Goal: Information Seeking & Learning: Learn about a topic

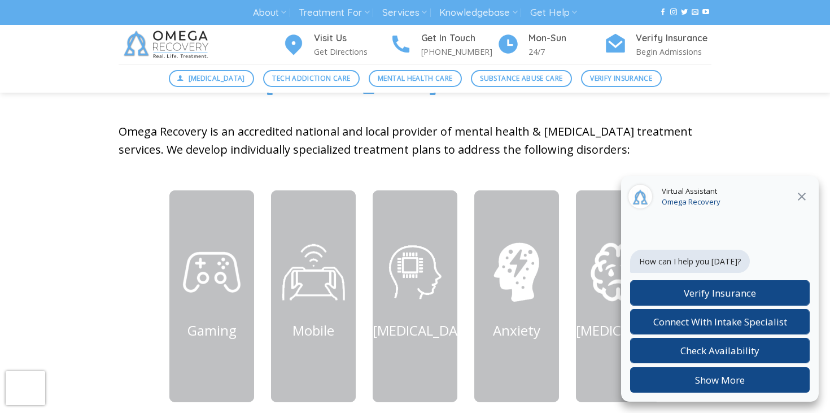
scroll to position [444, 0]
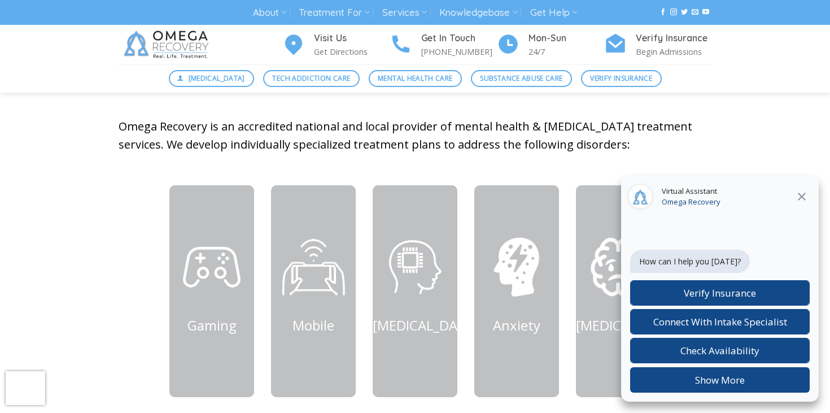
click at [806, 198] on icon "Close" at bounding box center [802, 197] width 14 height 14
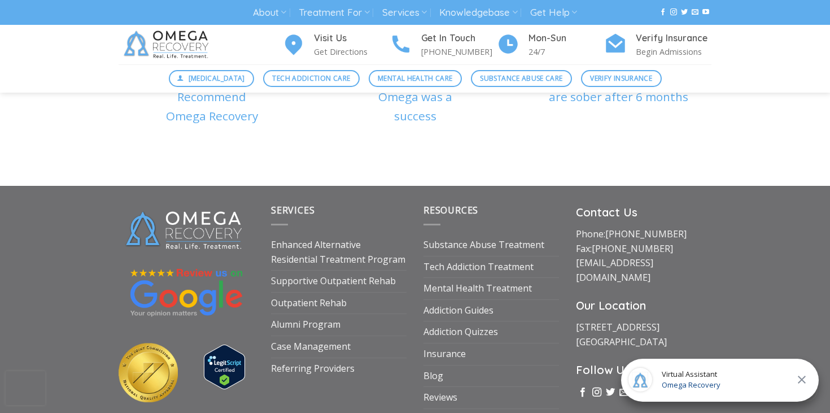
scroll to position [3838, 0]
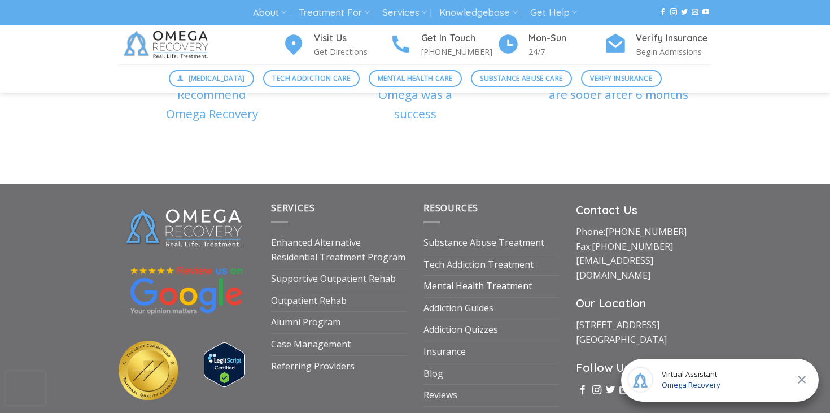
click at [463, 275] on link "Mental Health Treatment" at bounding box center [477, 285] width 108 height 21
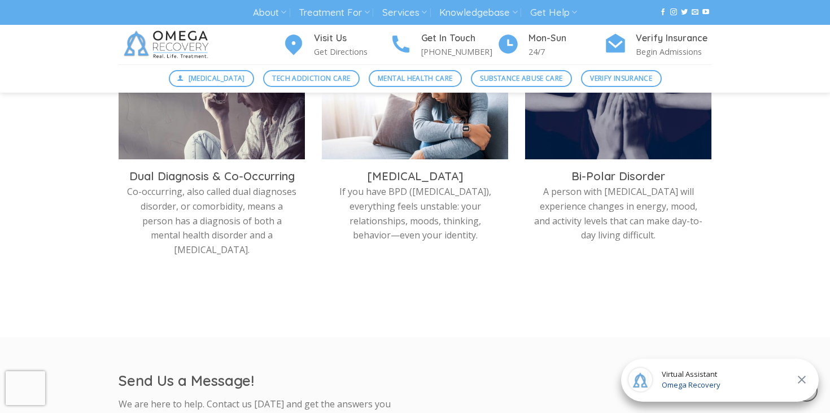
scroll to position [502, 0]
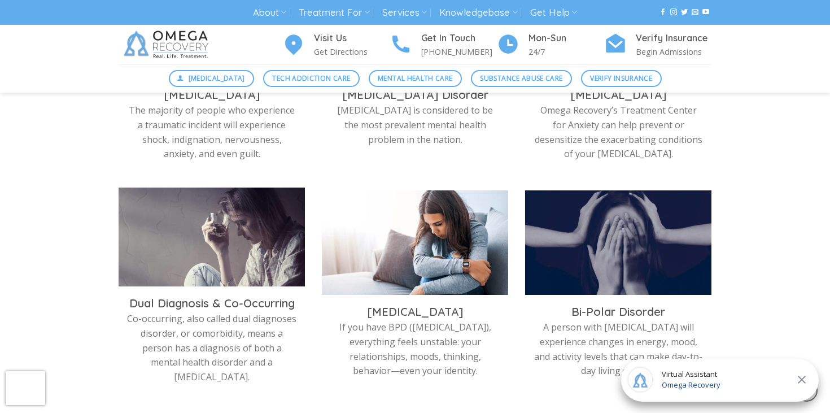
click at [260, 277] on img at bounding box center [212, 239] width 186 height 104
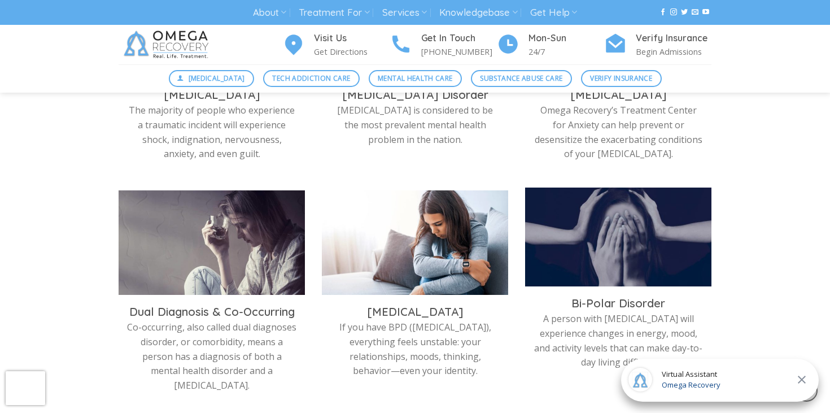
click at [632, 250] on img at bounding box center [618, 239] width 186 height 104
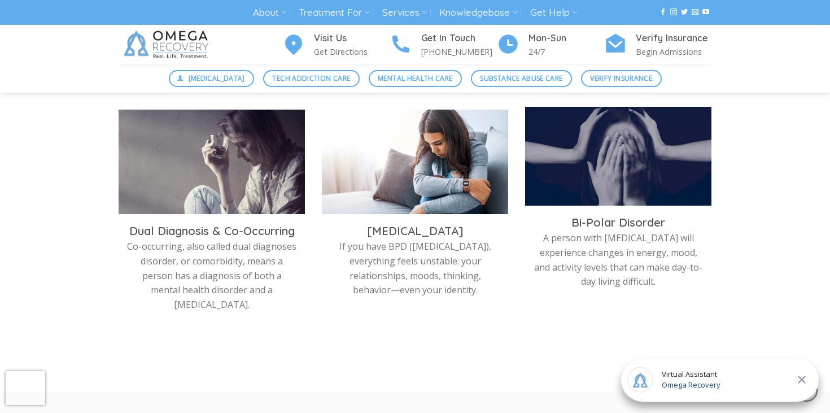
scroll to position [638, 0]
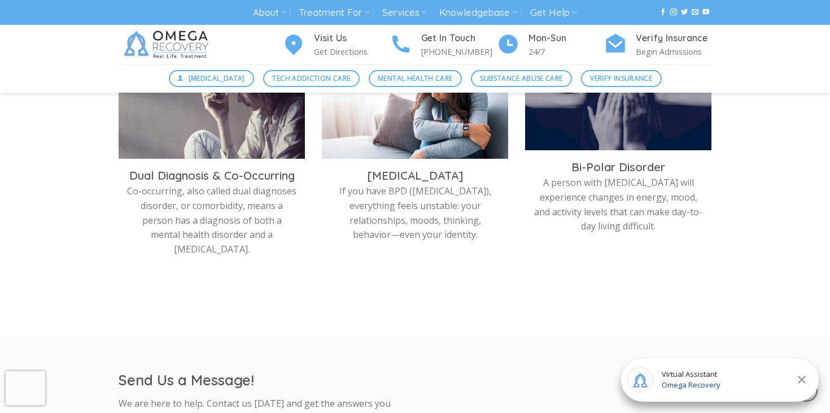
click at [611, 187] on p "A person with bipolar disorder will experience changes in energy, mood, and act…" at bounding box center [617, 205] width 169 height 58
click at [585, 147] on img at bounding box center [618, 103] width 186 height 104
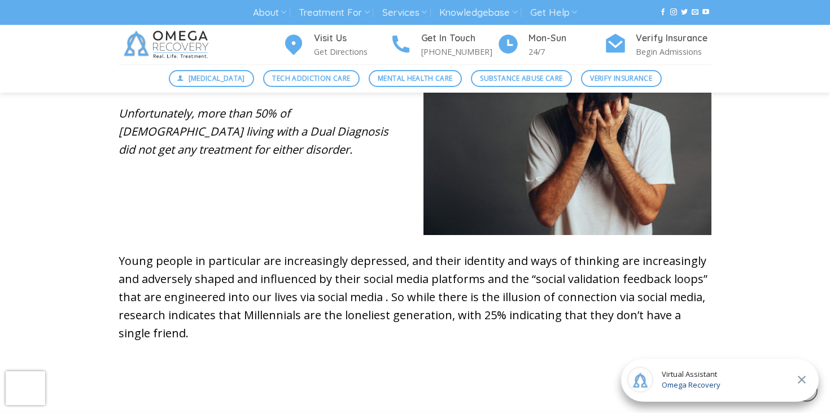
scroll to position [549, 0]
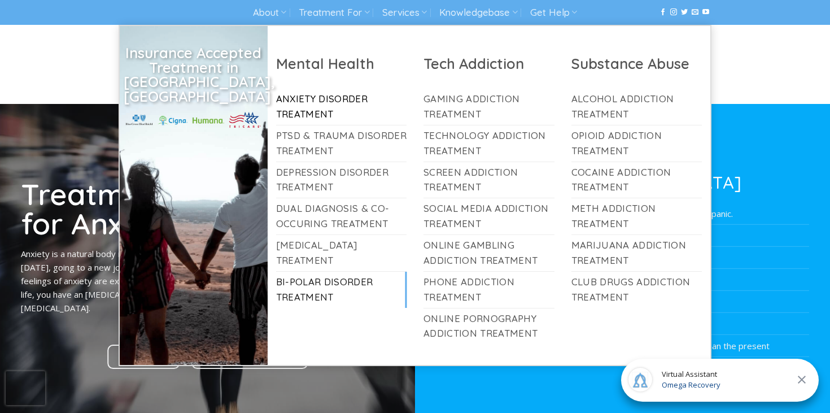
click at [337, 288] on link "Bi-Polar Disorder Treatment" at bounding box center [341, 289] width 131 height 36
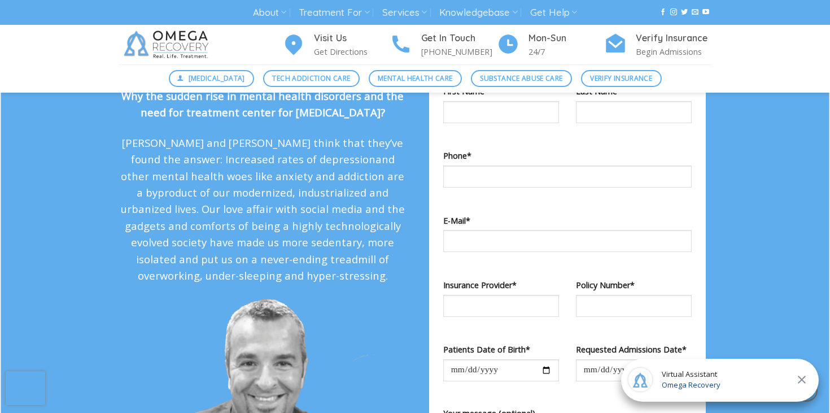
scroll to position [1040, 0]
